Goal: Check status: Check status

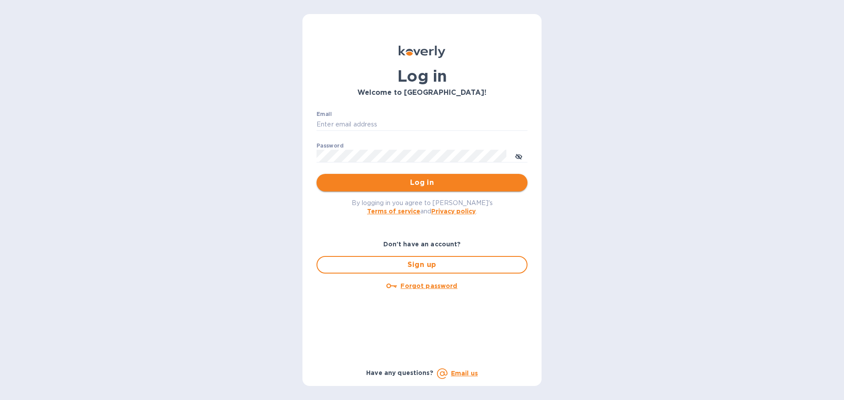
type input "syim@ulogusa.com"
click at [351, 176] on button "Log in" at bounding box center [421, 183] width 211 height 18
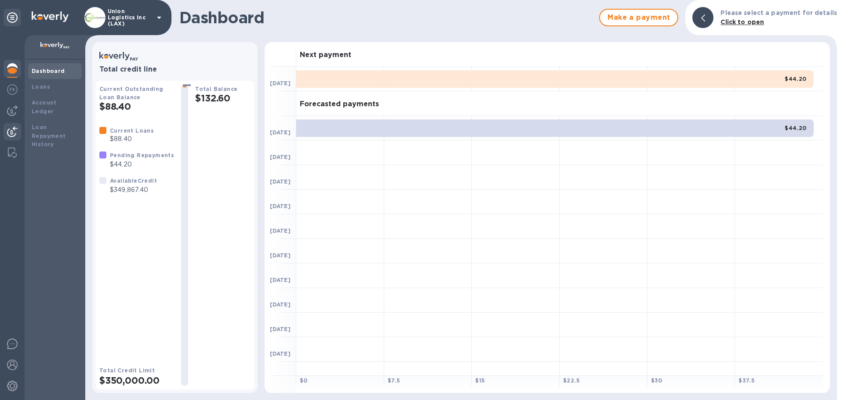
click at [12, 127] on img at bounding box center [12, 132] width 11 height 11
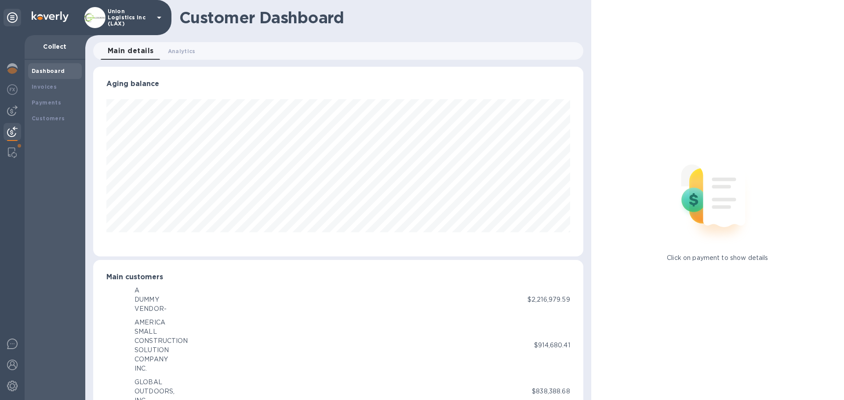
scroll to position [439164, 438867]
click at [53, 105] on b "Payments" at bounding box center [46, 102] width 29 height 7
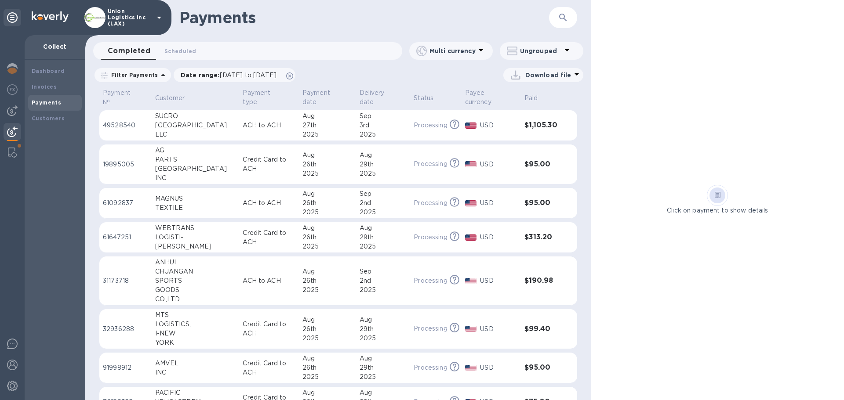
click at [191, 127] on div "[GEOGRAPHIC_DATA]" at bounding box center [195, 125] width 81 height 9
